Goal: Information Seeking & Learning: Check status

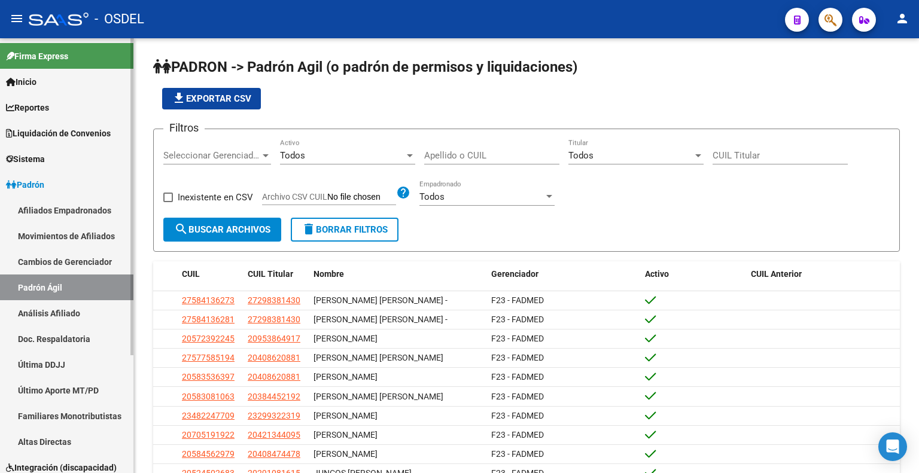
click at [81, 126] on link "Liquidación de Convenios" at bounding box center [66, 133] width 133 height 26
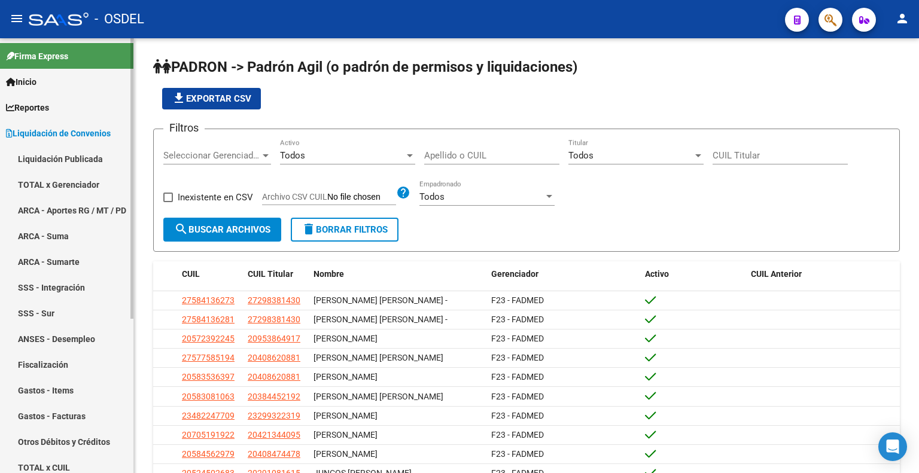
click at [80, 160] on link "Liquidación Publicada" at bounding box center [66, 159] width 133 height 26
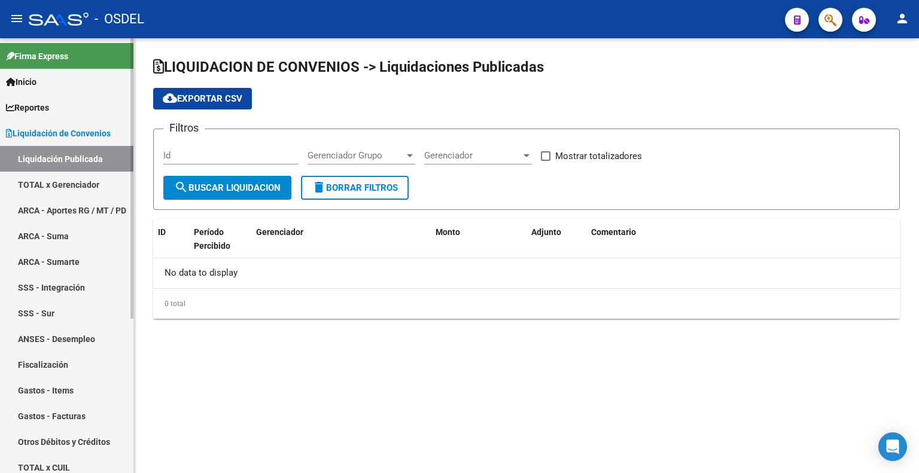
checkbox input "true"
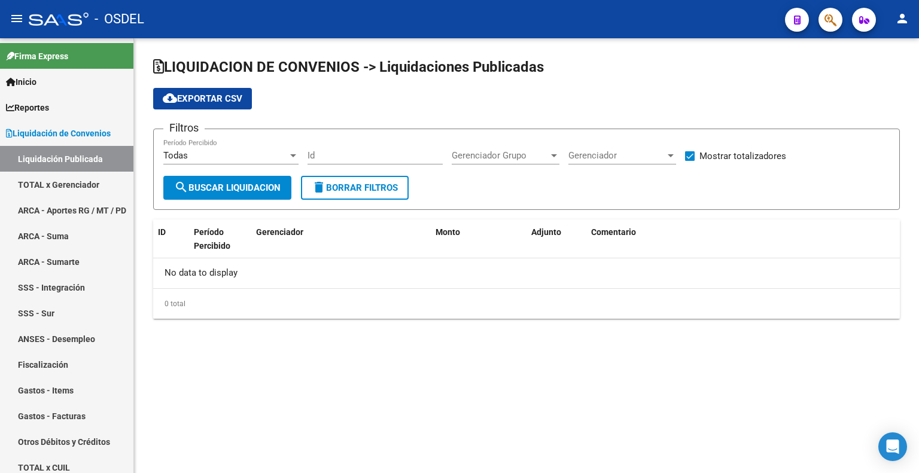
click at [263, 155] on div "Todas" at bounding box center [225, 155] width 124 height 11
click at [377, 141] on div at bounding box center [459, 236] width 919 height 473
click at [517, 148] on div "Gerenciador Grupo Gerenciador Grupo" at bounding box center [505, 152] width 108 height 26
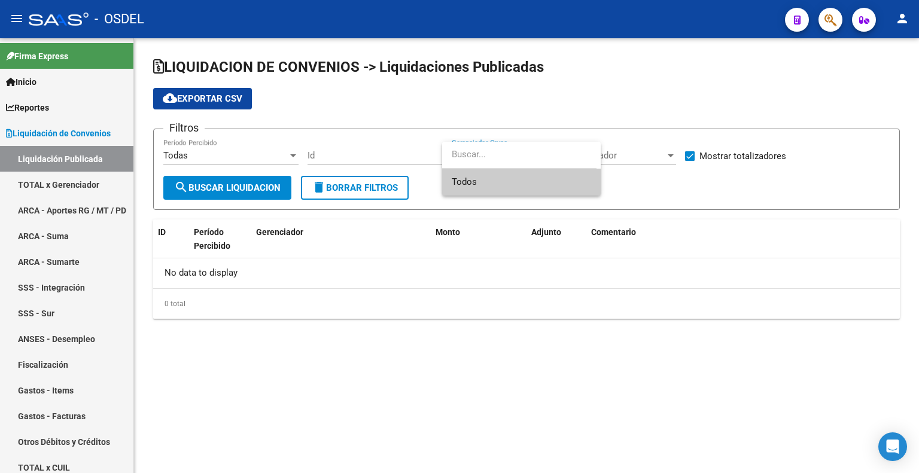
click at [755, 181] on div at bounding box center [459, 236] width 919 height 473
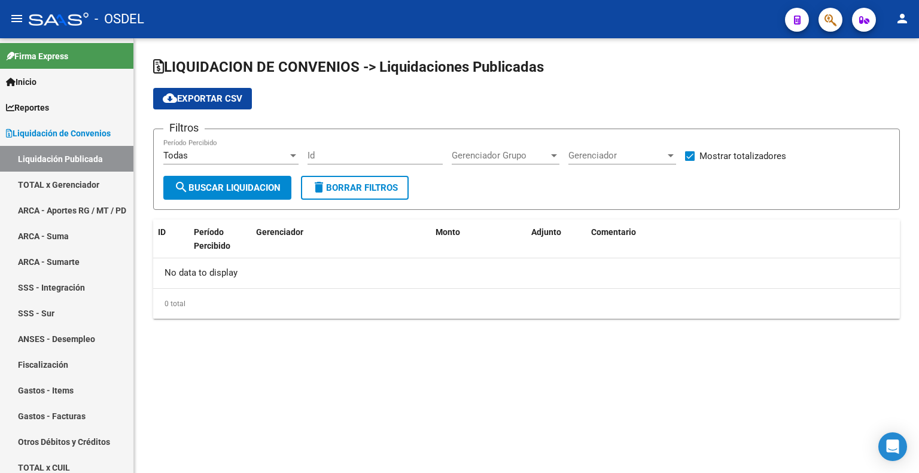
click at [650, 154] on span "Gerenciador" at bounding box center [616, 155] width 97 height 11
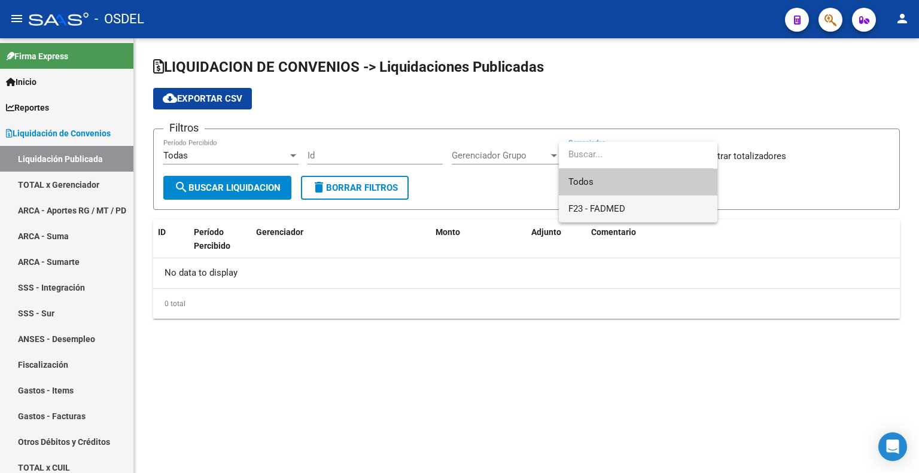
click at [636, 206] on span "F23 - FADMED" at bounding box center [637, 209] width 139 height 27
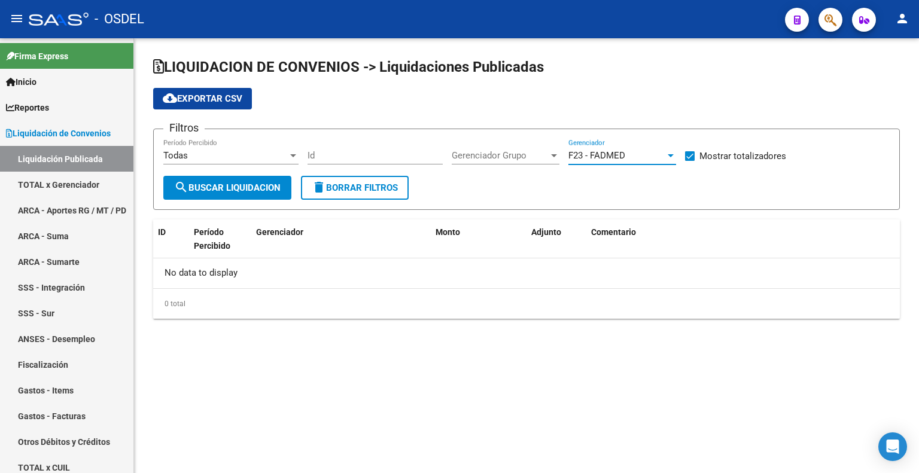
click at [256, 188] on span "search Buscar Liquidacion" at bounding box center [227, 187] width 106 height 11
click at [208, 155] on div "Todas" at bounding box center [225, 155] width 124 height 11
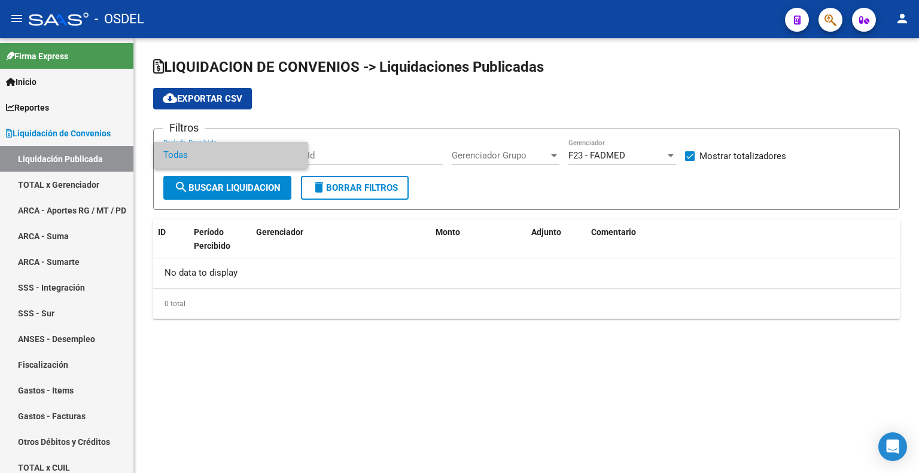
click at [354, 174] on div at bounding box center [459, 236] width 919 height 473
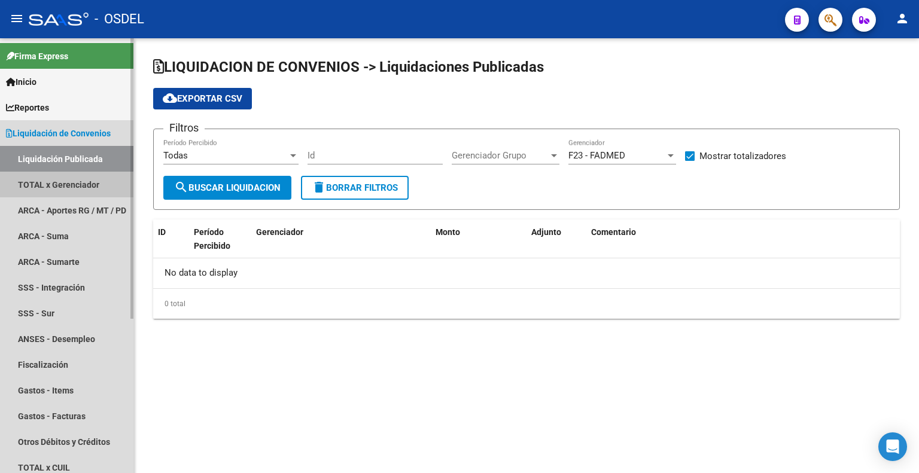
click at [74, 179] on link "TOTAL x Gerenciador" at bounding box center [66, 185] width 133 height 26
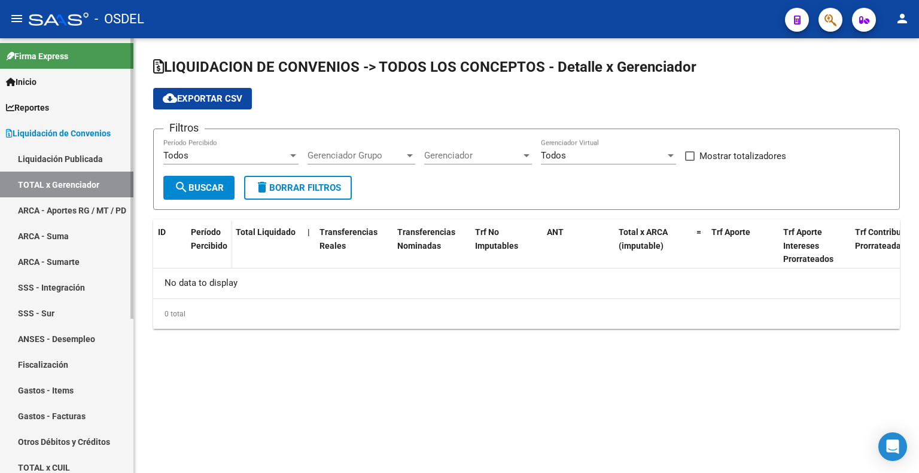
checkbox input "true"
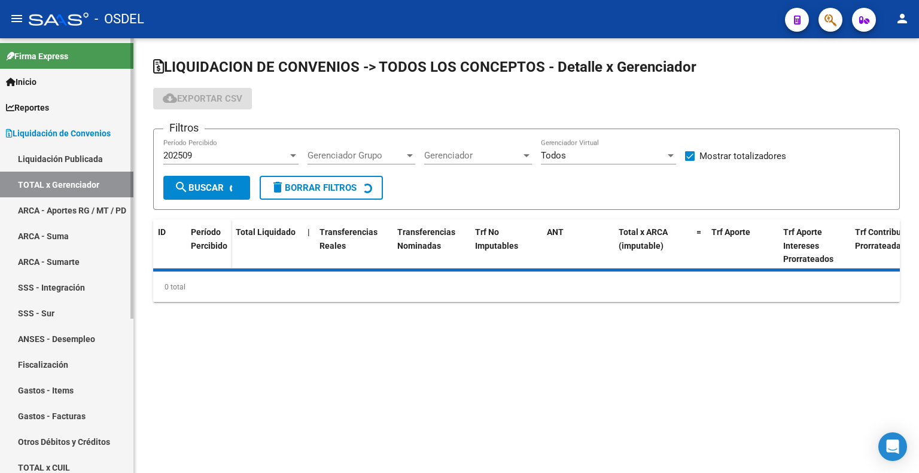
click at [68, 212] on link "ARCA - Aportes RG / MT / PD" at bounding box center [66, 210] width 133 height 26
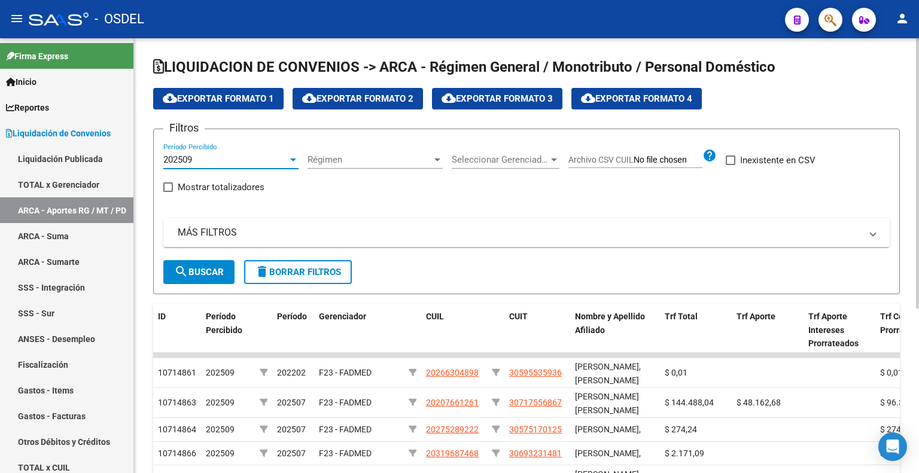
click at [220, 155] on div "202509" at bounding box center [225, 159] width 124 height 11
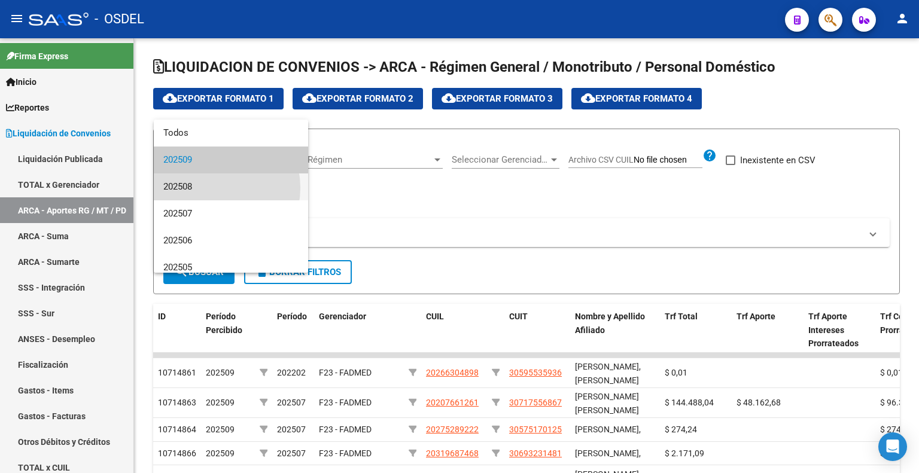
click at [212, 188] on span "202508" at bounding box center [230, 186] width 135 height 27
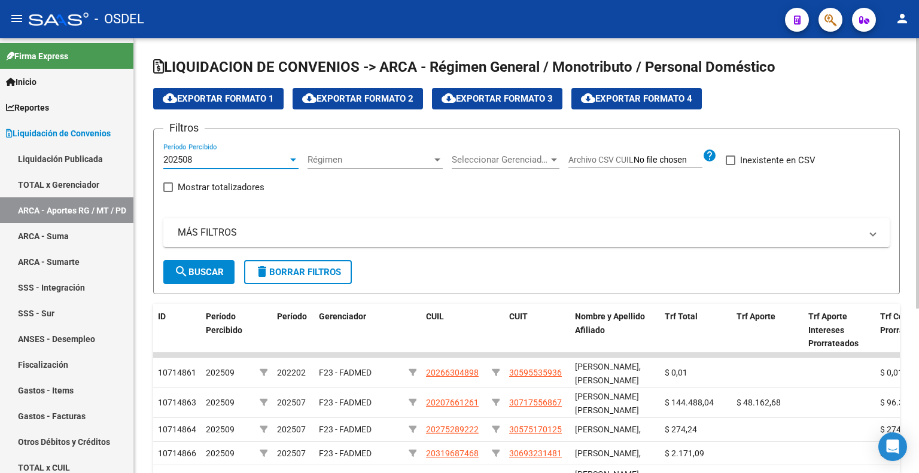
click at [377, 162] on span "Régimen" at bounding box center [369, 159] width 124 height 11
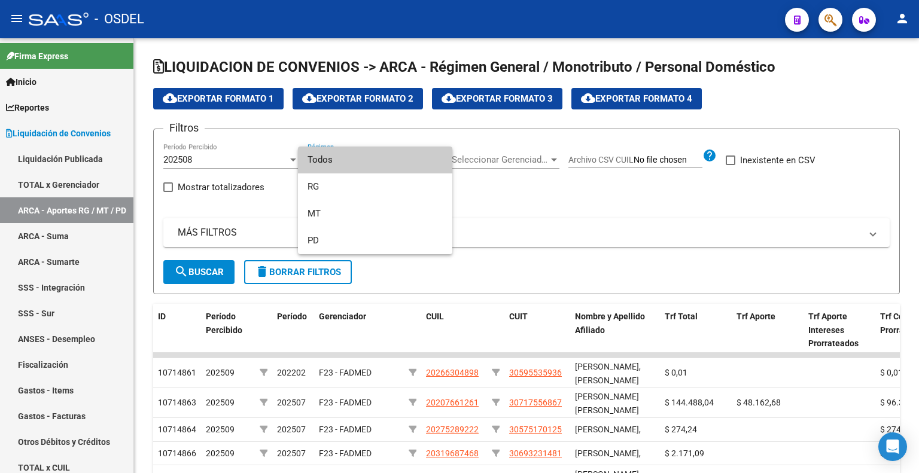
click at [510, 175] on div at bounding box center [459, 236] width 919 height 473
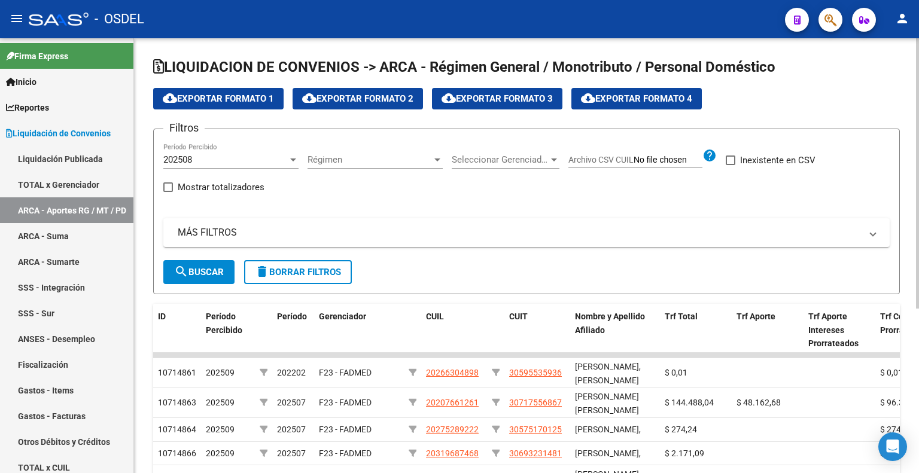
click at [505, 151] on div "Seleccionar Gerenciador Seleccionar Gerenciador" at bounding box center [505, 156] width 108 height 26
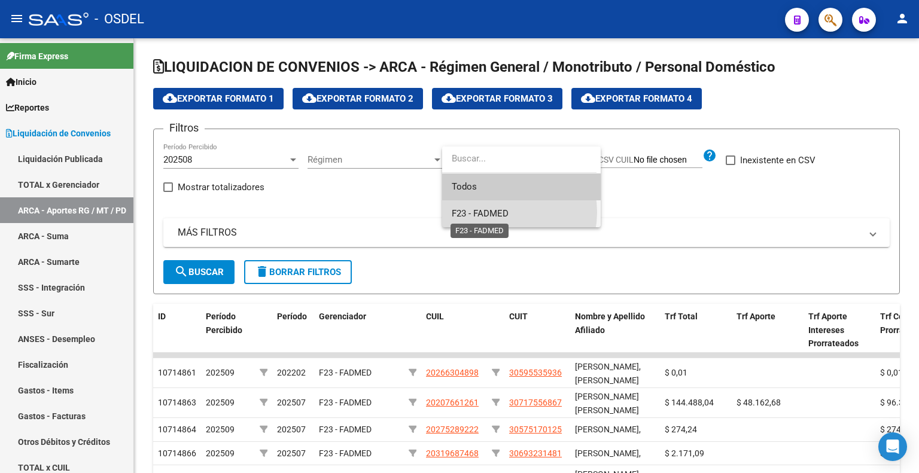
click at [497, 212] on span "F23 - FADMED" at bounding box center [479, 213] width 57 height 11
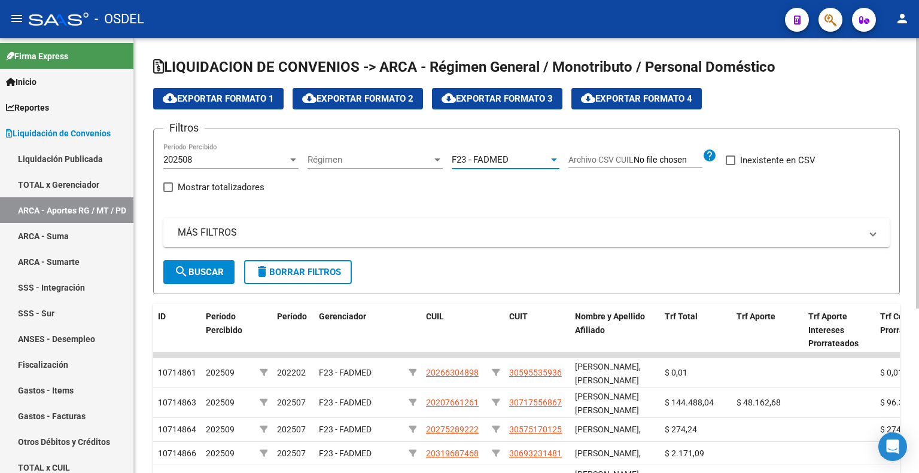
click at [207, 263] on button "search Buscar" at bounding box center [198, 272] width 71 height 24
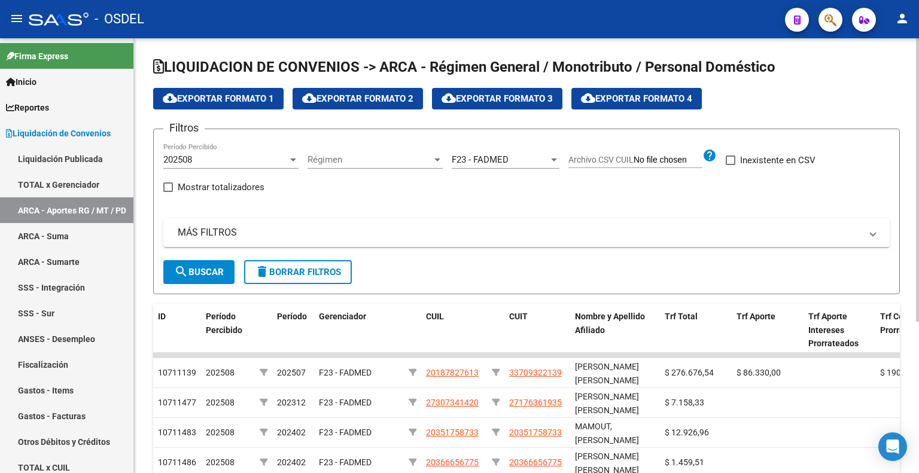
click at [188, 184] on span "Mostrar totalizadores" at bounding box center [221, 187] width 87 height 14
click at [168, 192] on input "Mostrar totalizadores" at bounding box center [167, 192] width 1 height 1
checkbox input "true"
click at [194, 267] on span "search Buscar" at bounding box center [199, 272] width 50 height 11
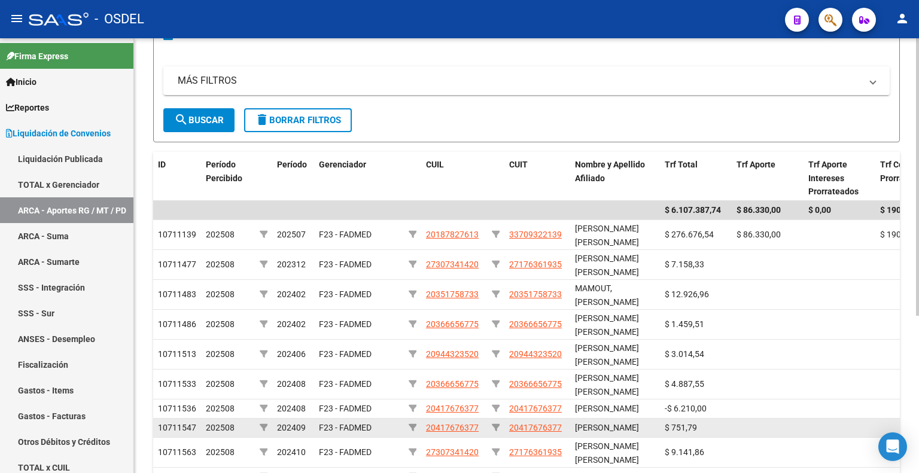
scroll to position [7, 0]
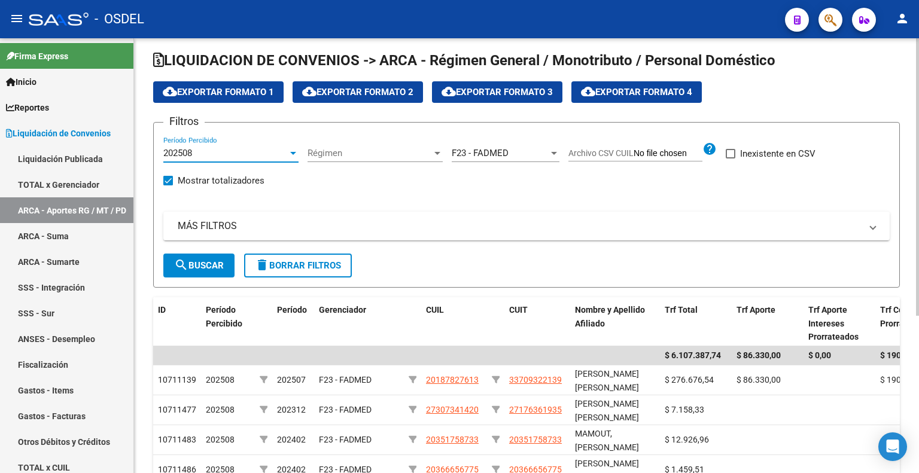
click at [222, 151] on div "202508" at bounding box center [225, 153] width 124 height 11
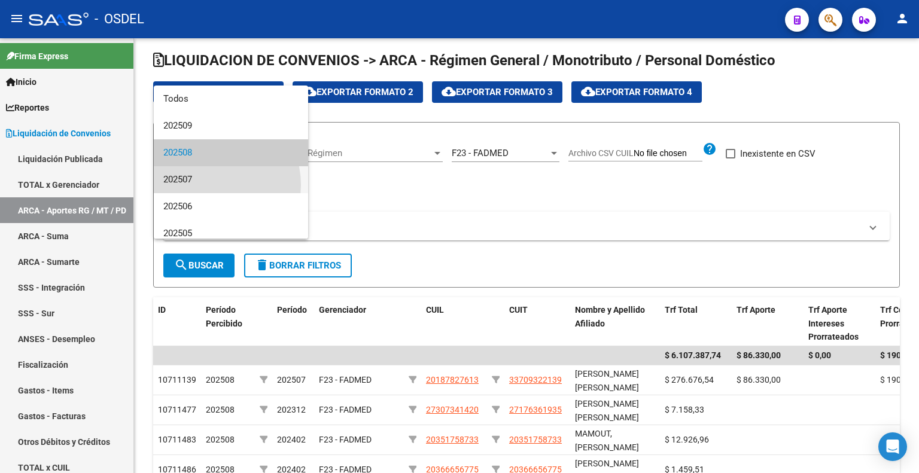
click at [209, 185] on span "202507" at bounding box center [230, 179] width 135 height 27
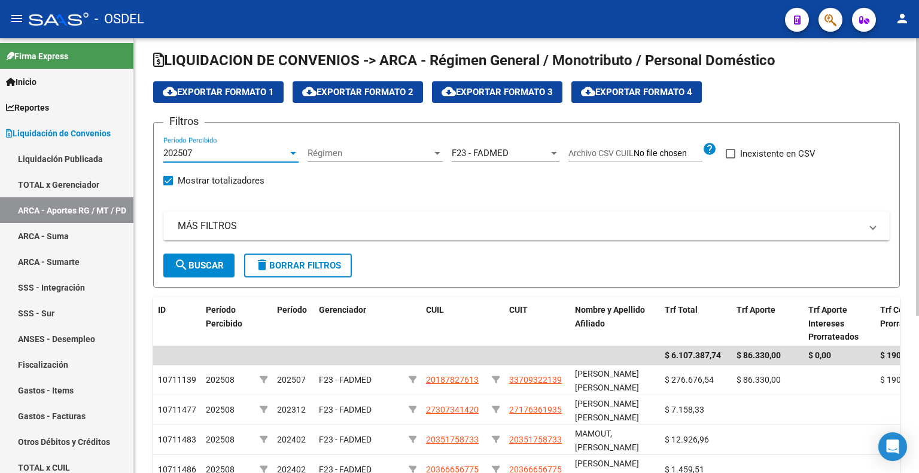
click at [200, 255] on button "search Buscar" at bounding box center [198, 266] width 71 height 24
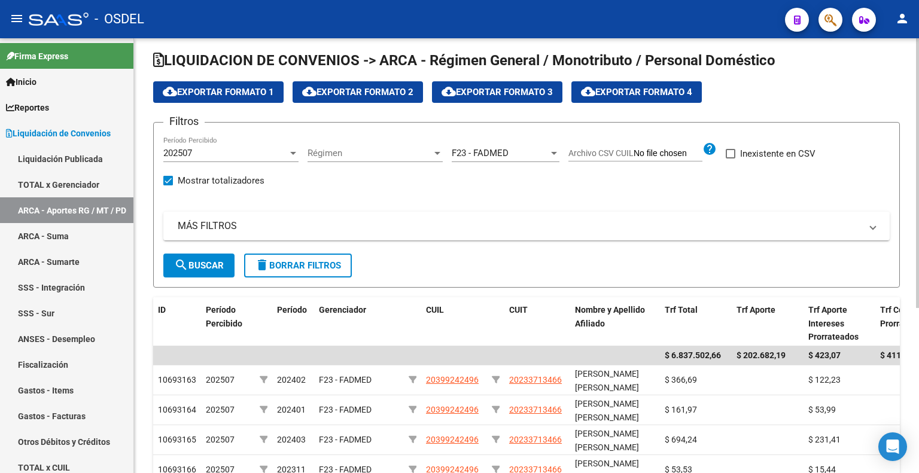
click at [244, 154] on div "202507" at bounding box center [225, 153] width 124 height 11
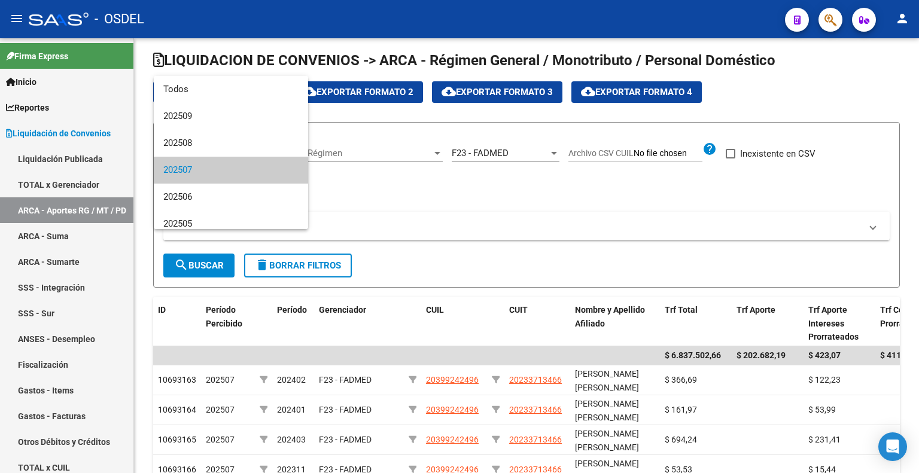
scroll to position [17, 0]
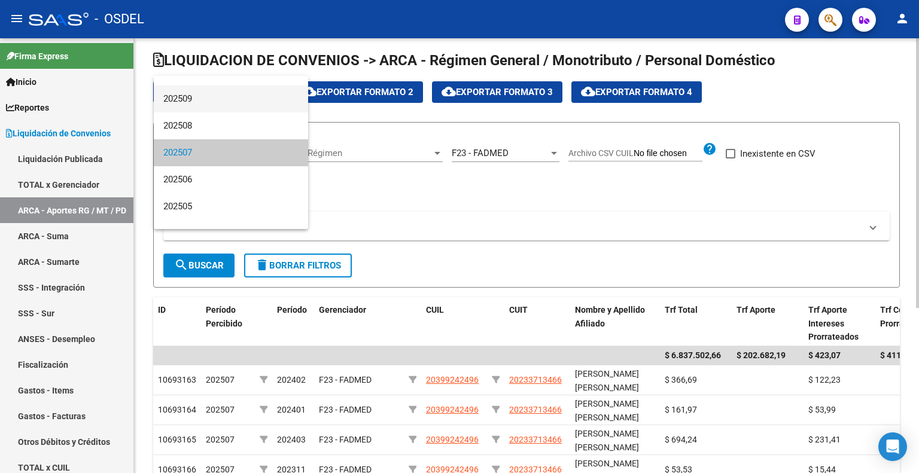
click at [217, 103] on span "202509" at bounding box center [230, 99] width 135 height 27
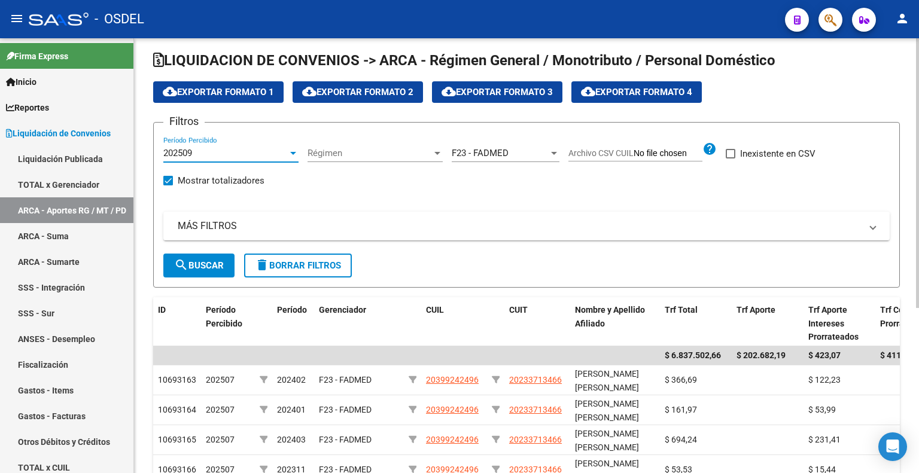
click at [208, 260] on span "search Buscar" at bounding box center [199, 265] width 50 height 11
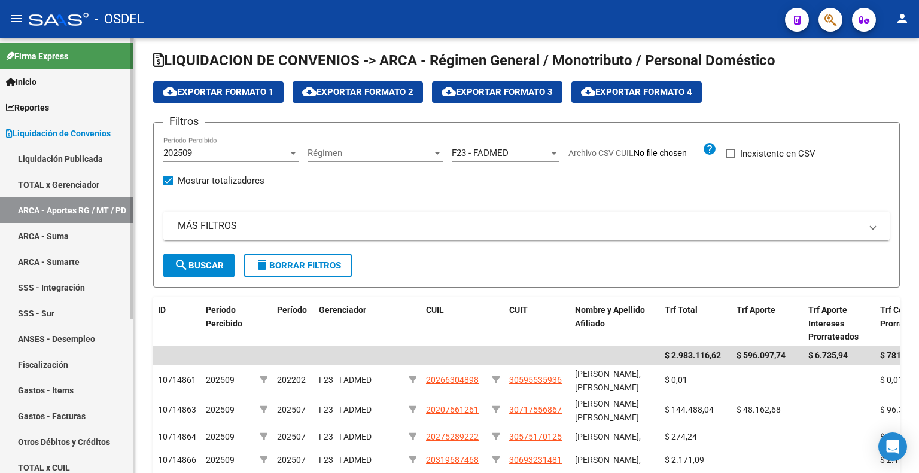
click at [88, 229] on link "ARCA - Suma" at bounding box center [66, 236] width 133 height 26
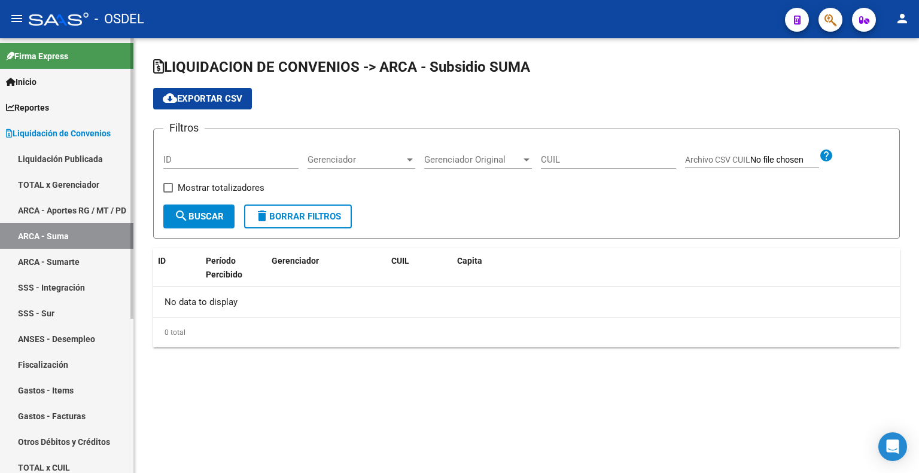
checkbox input "true"
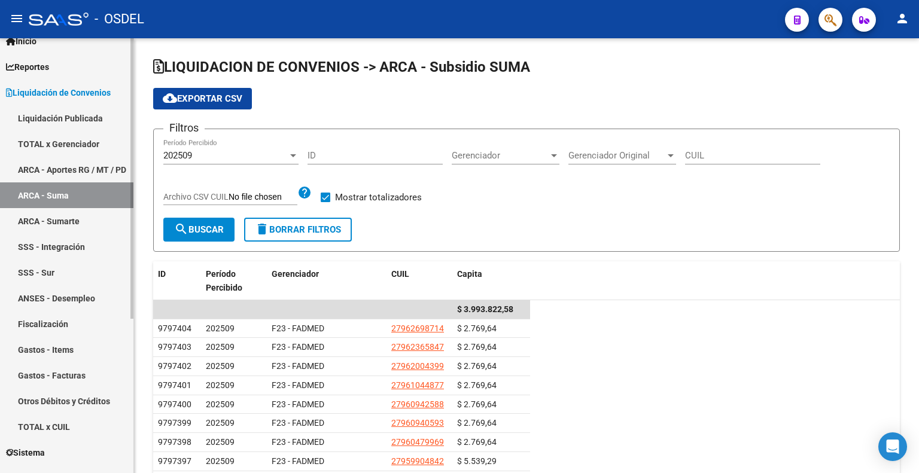
scroll to position [60, 0]
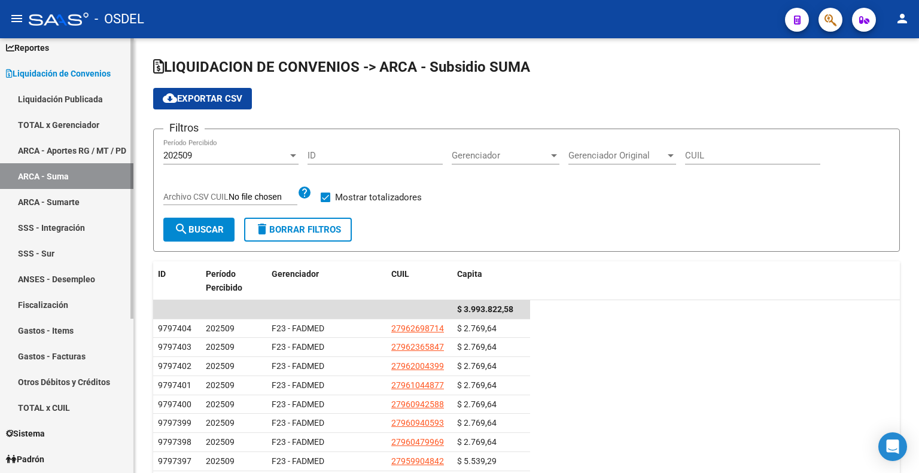
click at [71, 401] on link "TOTAL x CUIL" at bounding box center [66, 408] width 133 height 26
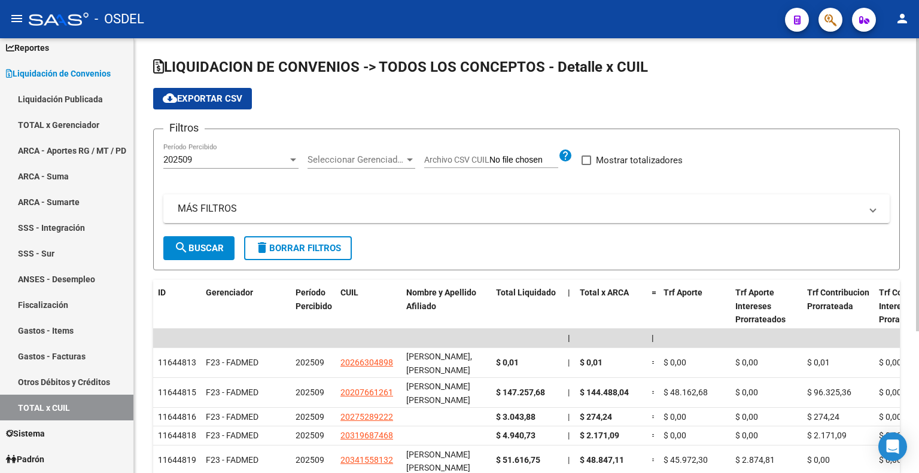
click at [328, 157] on span "Seleccionar Gerenciador" at bounding box center [355, 159] width 97 height 11
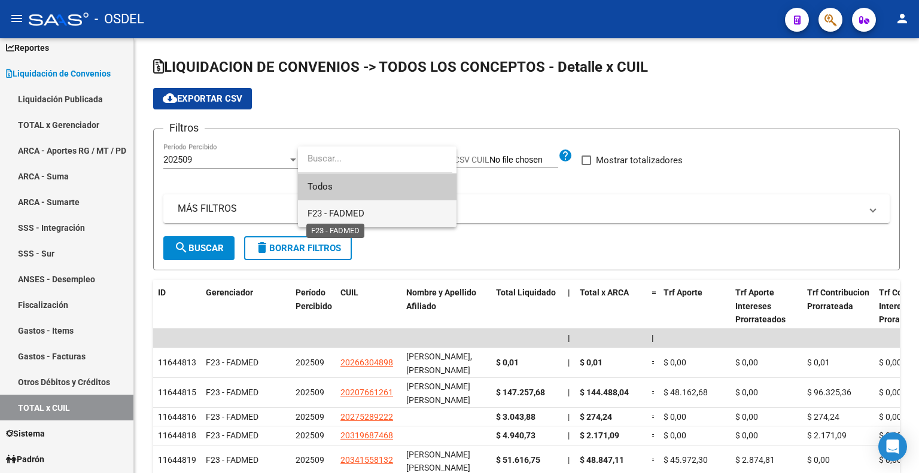
click at [336, 211] on span "F23 - FADMED" at bounding box center [335, 213] width 57 height 11
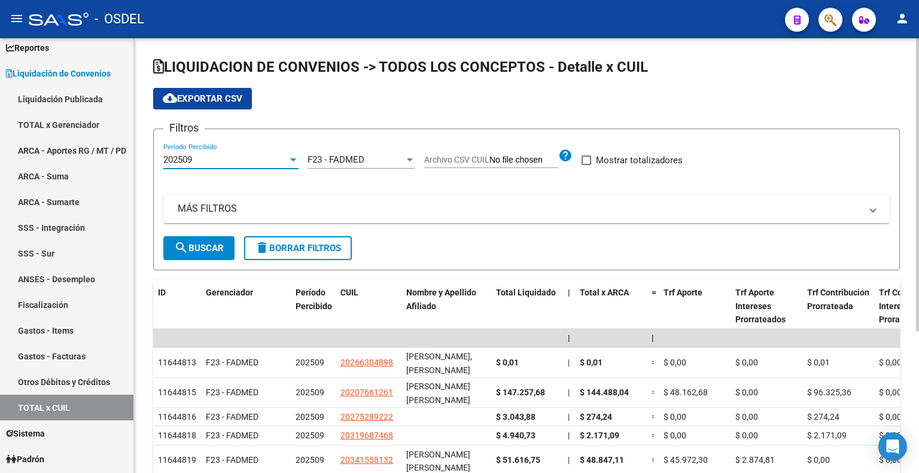
click at [243, 158] on div "202509" at bounding box center [225, 159] width 124 height 11
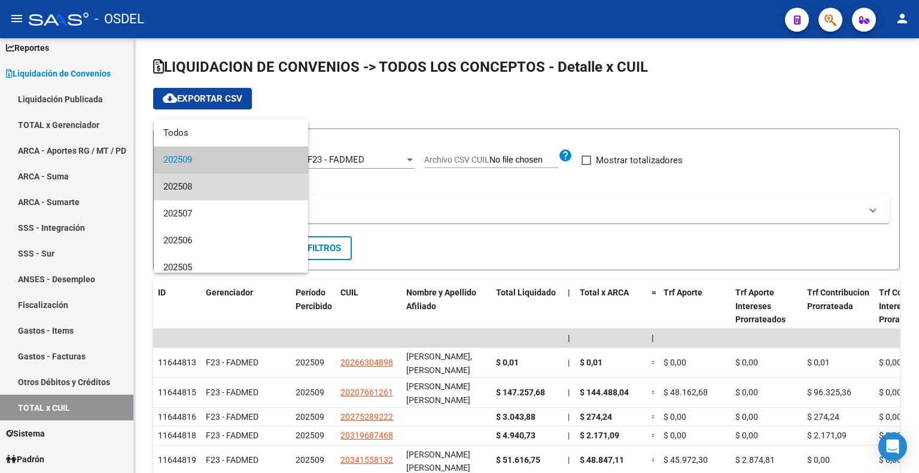
click at [236, 182] on span "202508" at bounding box center [230, 186] width 135 height 27
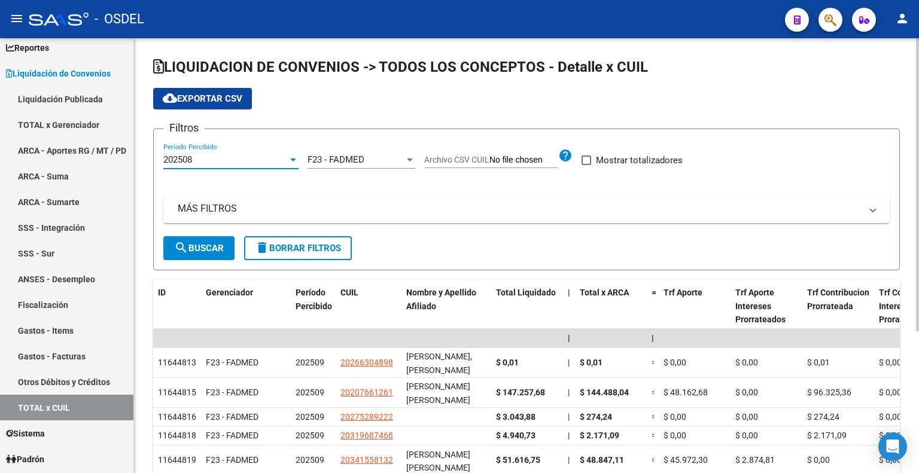
click at [200, 252] on span "search Buscar" at bounding box center [199, 248] width 50 height 11
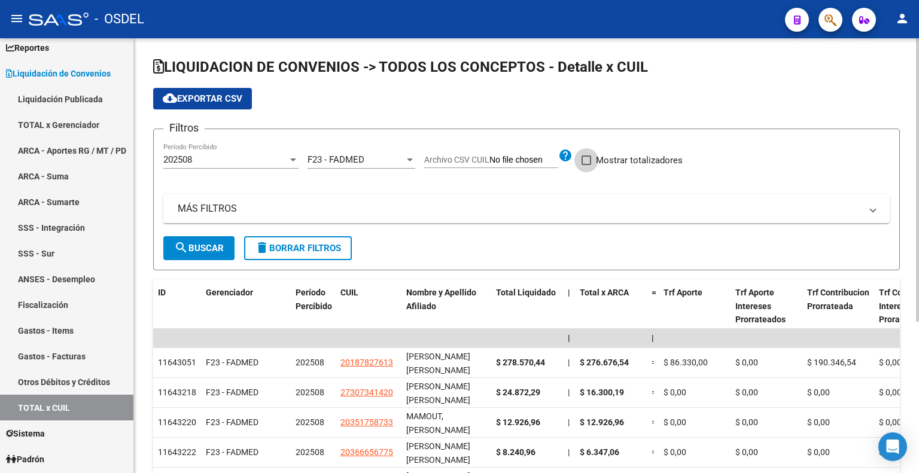
click at [624, 155] on span "Mostrar totalizadores" at bounding box center [639, 160] width 87 height 14
click at [586, 165] on input "Mostrar totalizadores" at bounding box center [585, 165] width 1 height 1
checkbox input "true"
click at [216, 243] on span "search Buscar" at bounding box center [199, 248] width 50 height 11
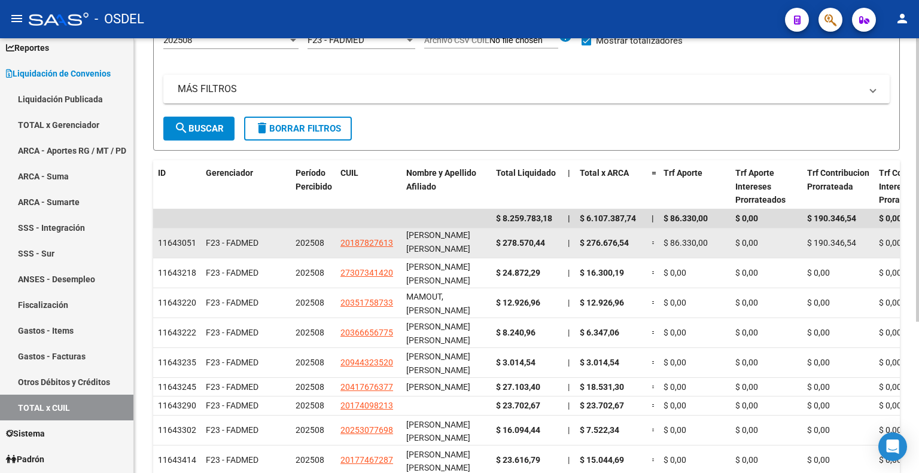
scroll to position [60, 0]
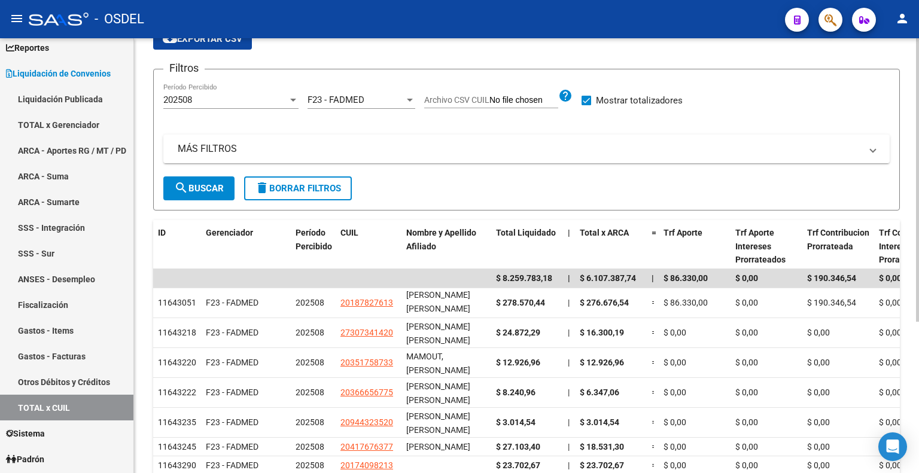
click at [253, 98] on div "202508" at bounding box center [225, 99] width 124 height 11
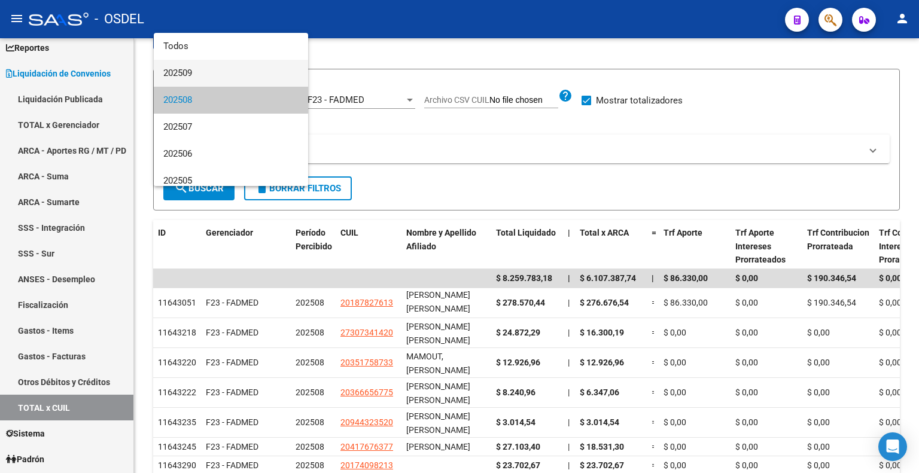
click at [220, 70] on span "202509" at bounding box center [230, 73] width 135 height 27
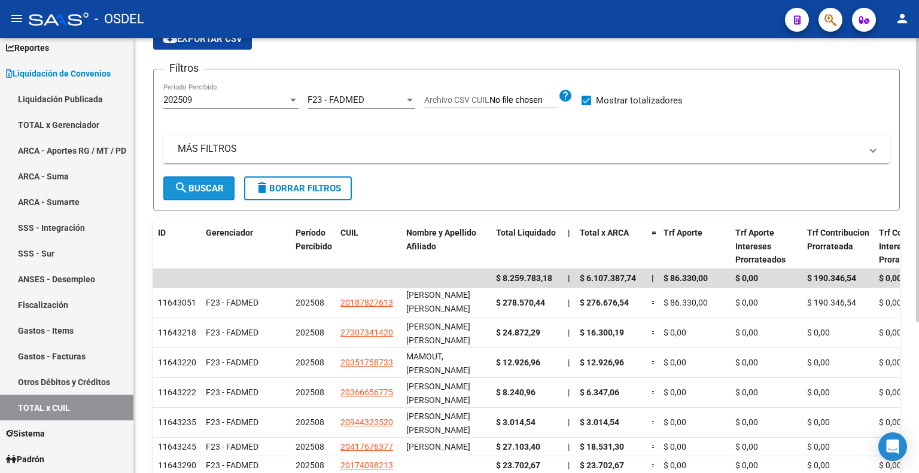
click at [189, 181] on button "search Buscar" at bounding box center [198, 188] width 71 height 24
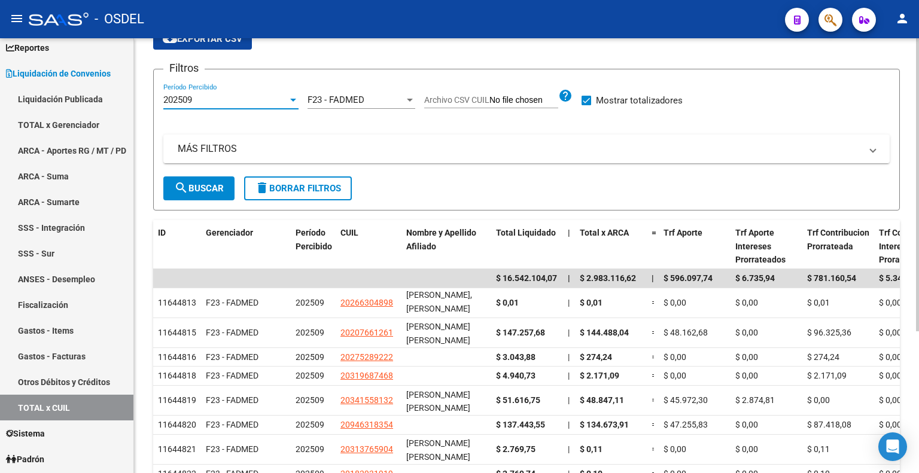
click at [227, 102] on div "202509" at bounding box center [225, 99] width 124 height 11
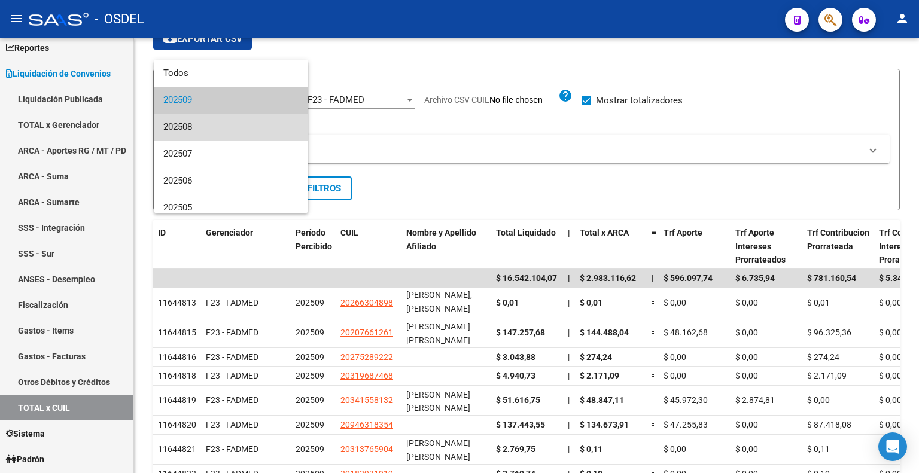
click at [234, 130] on span "202508" at bounding box center [230, 127] width 135 height 27
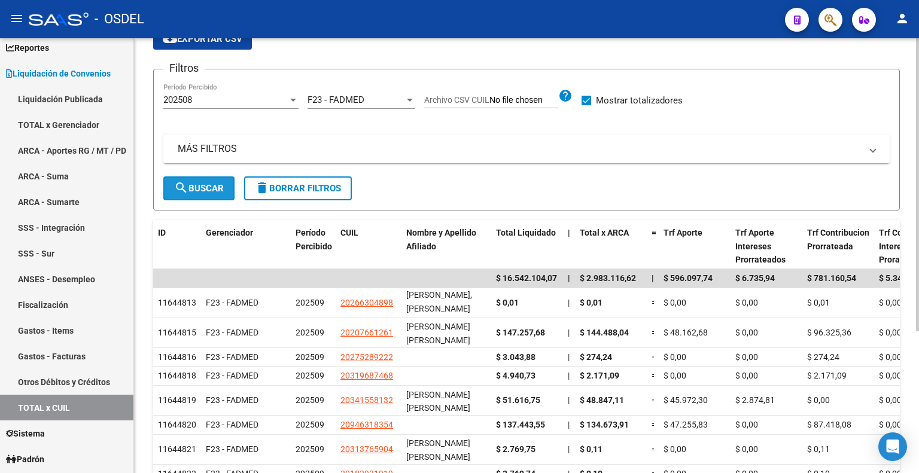
click at [221, 186] on span "search Buscar" at bounding box center [199, 188] width 50 height 11
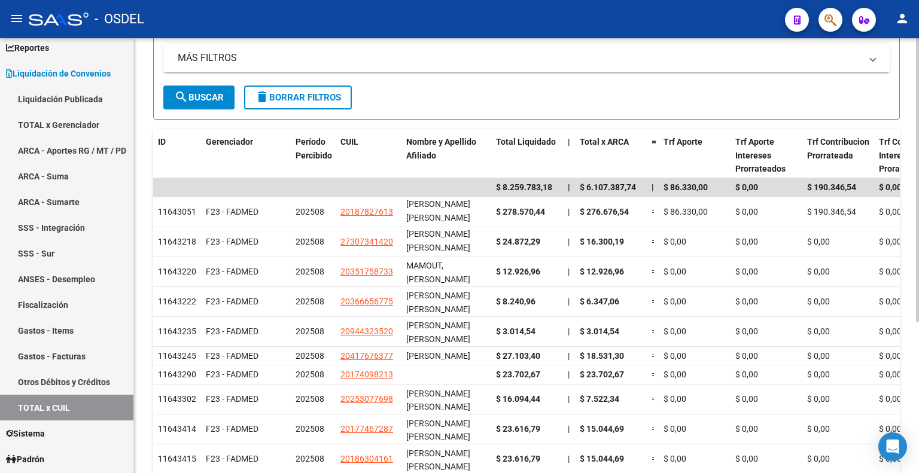
scroll to position [179, 0]
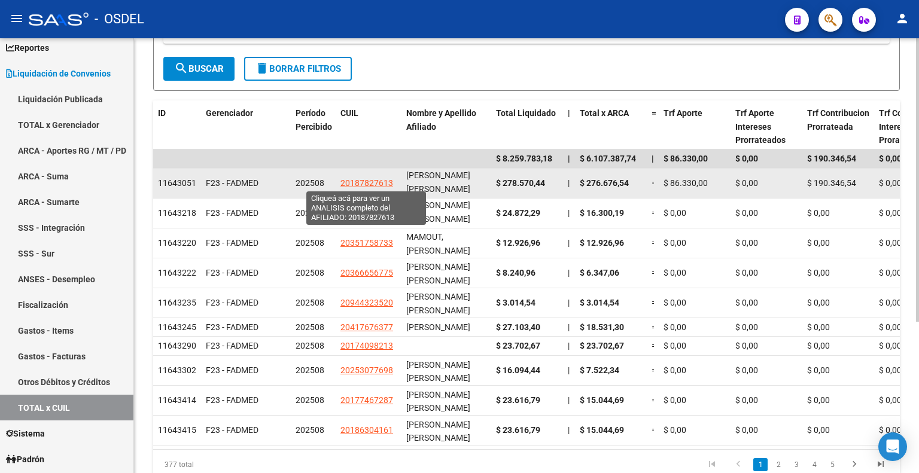
click at [370, 182] on span "20187827613" at bounding box center [366, 183] width 53 height 10
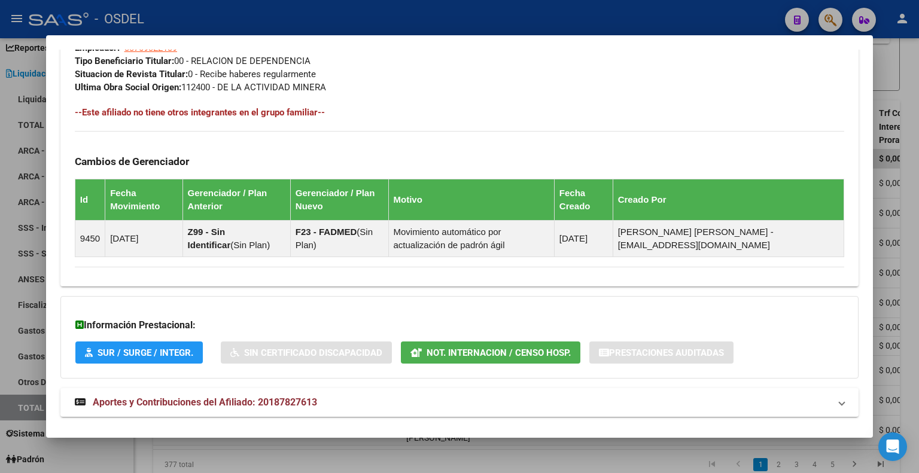
scroll to position [648, 0]
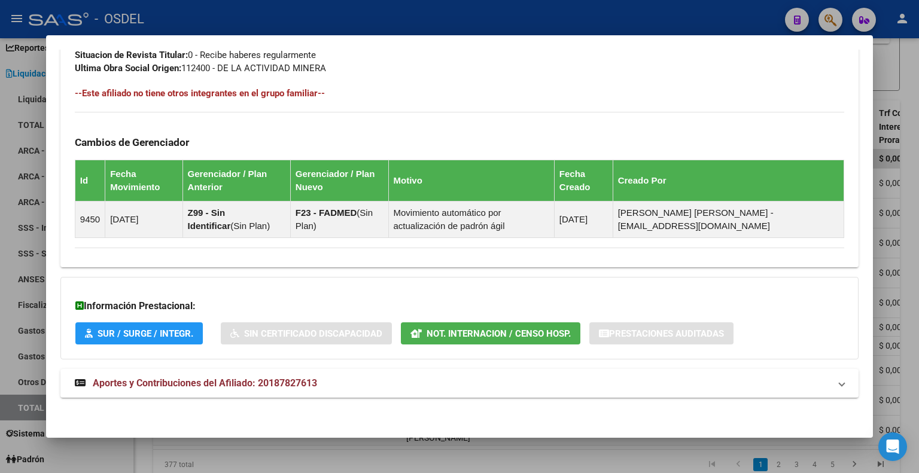
click at [895, 66] on div at bounding box center [459, 236] width 919 height 473
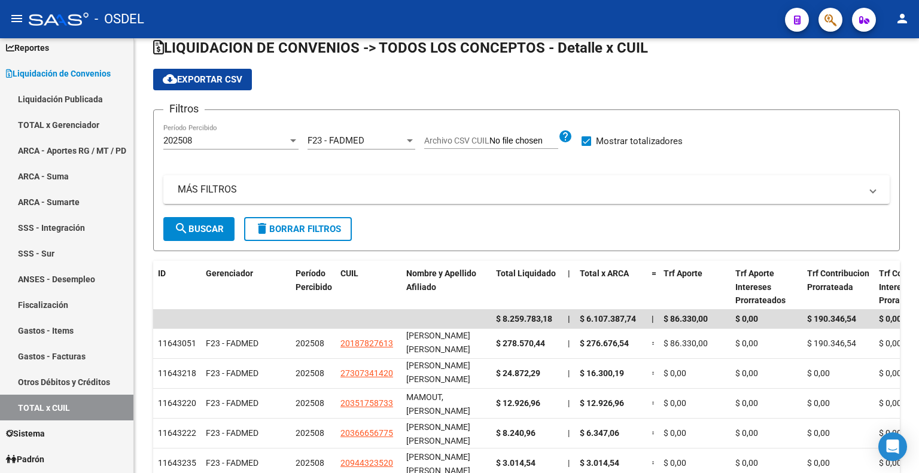
scroll to position [0, 0]
